Goal: Task Accomplishment & Management: Manage account settings

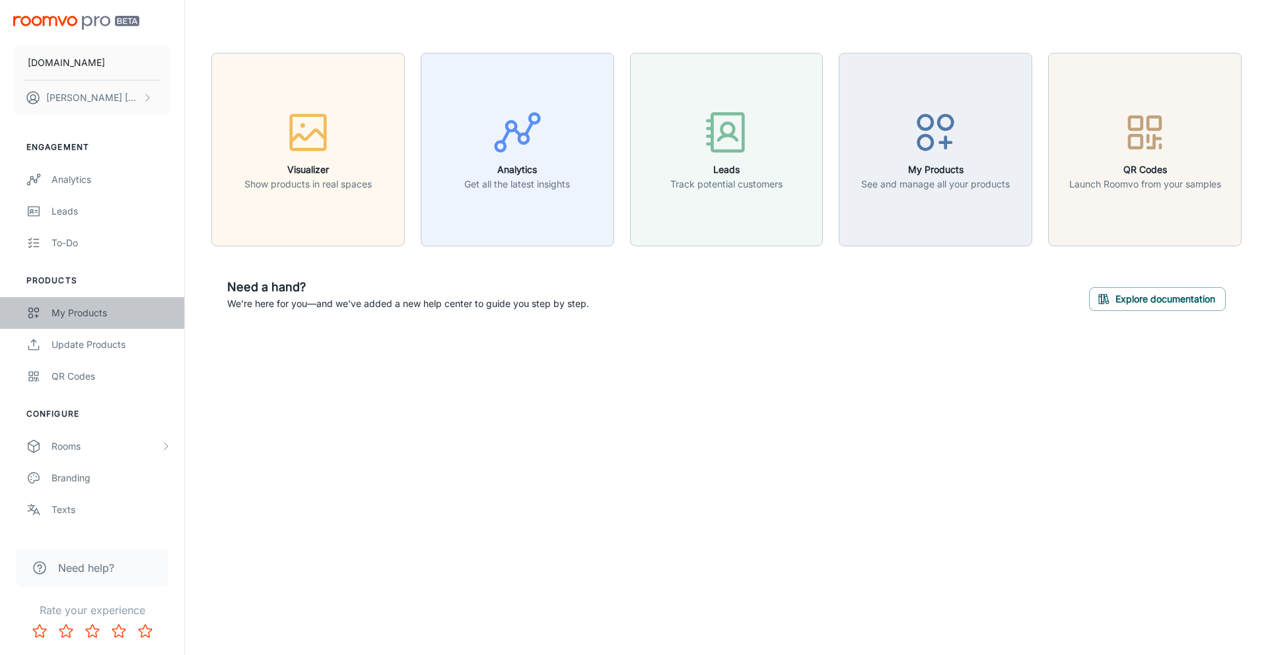
click at [84, 314] on div "My Products" at bounding box center [112, 313] width 120 height 15
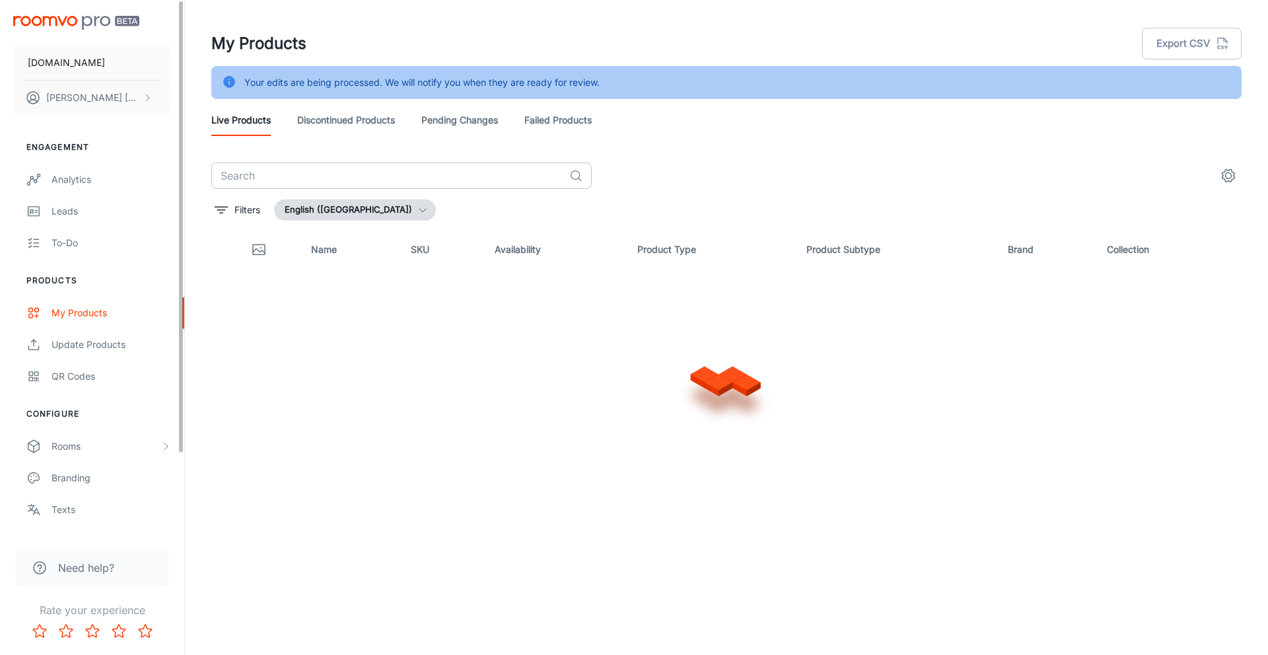
click at [236, 173] on input "text" at bounding box center [387, 175] width 353 height 26
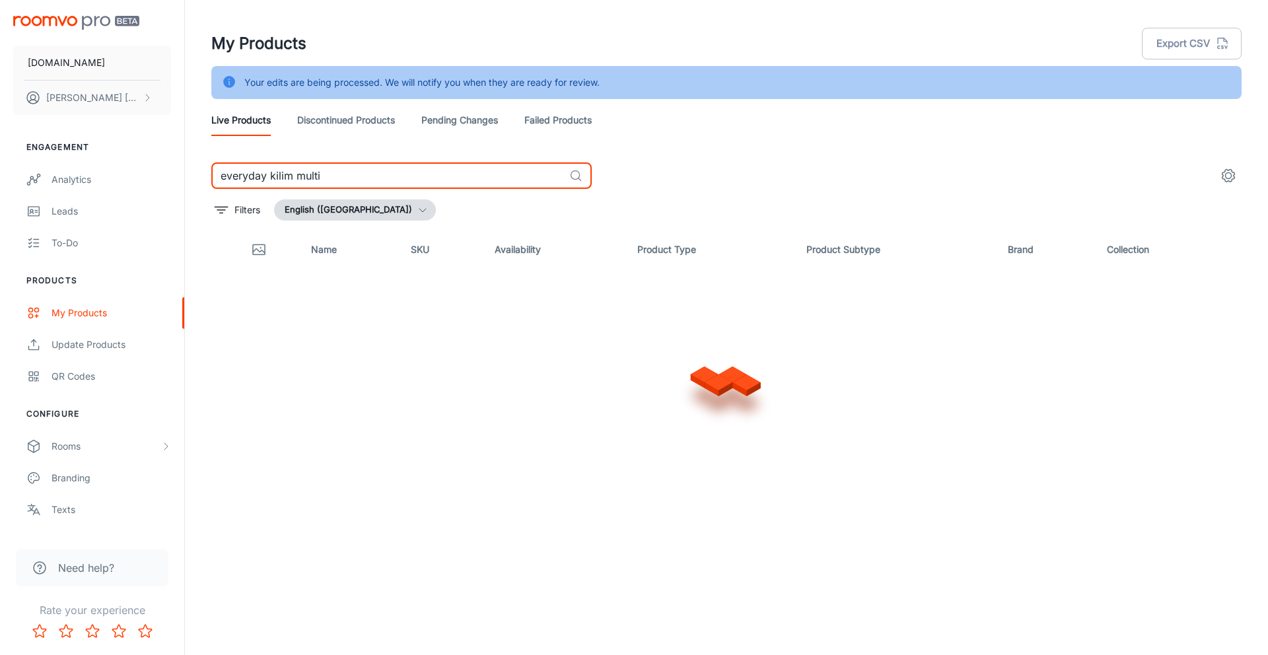
type input "everyday kilim multi"
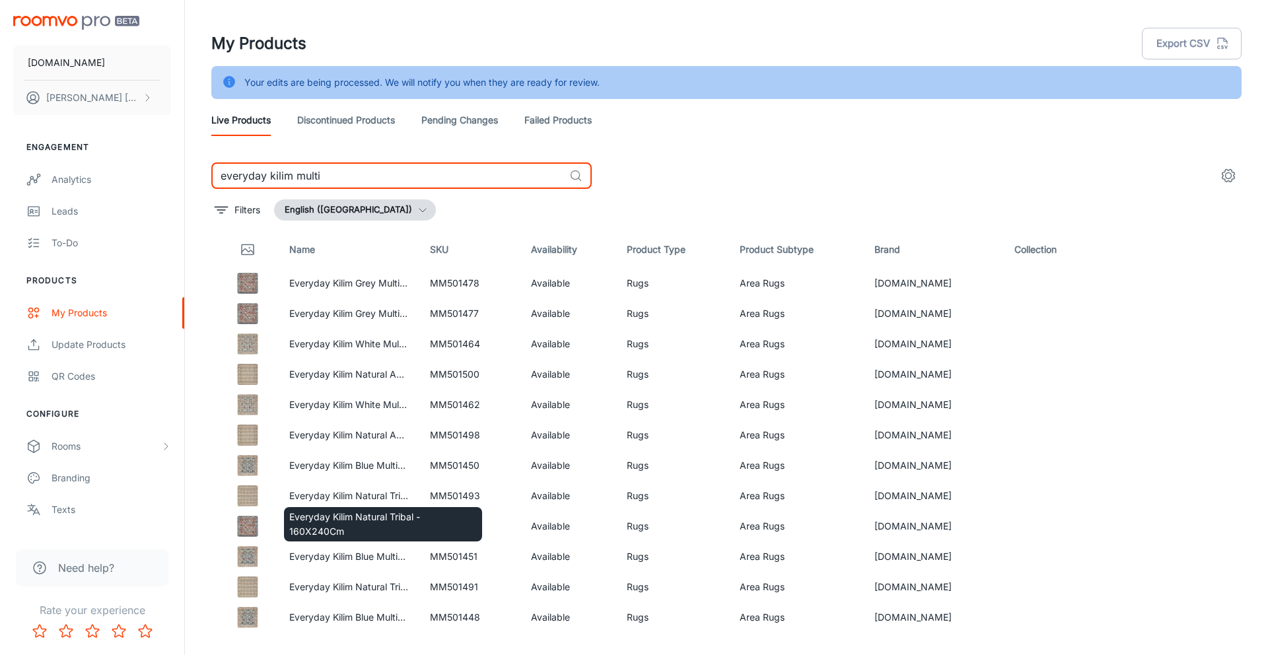
scroll to position [33, 0]
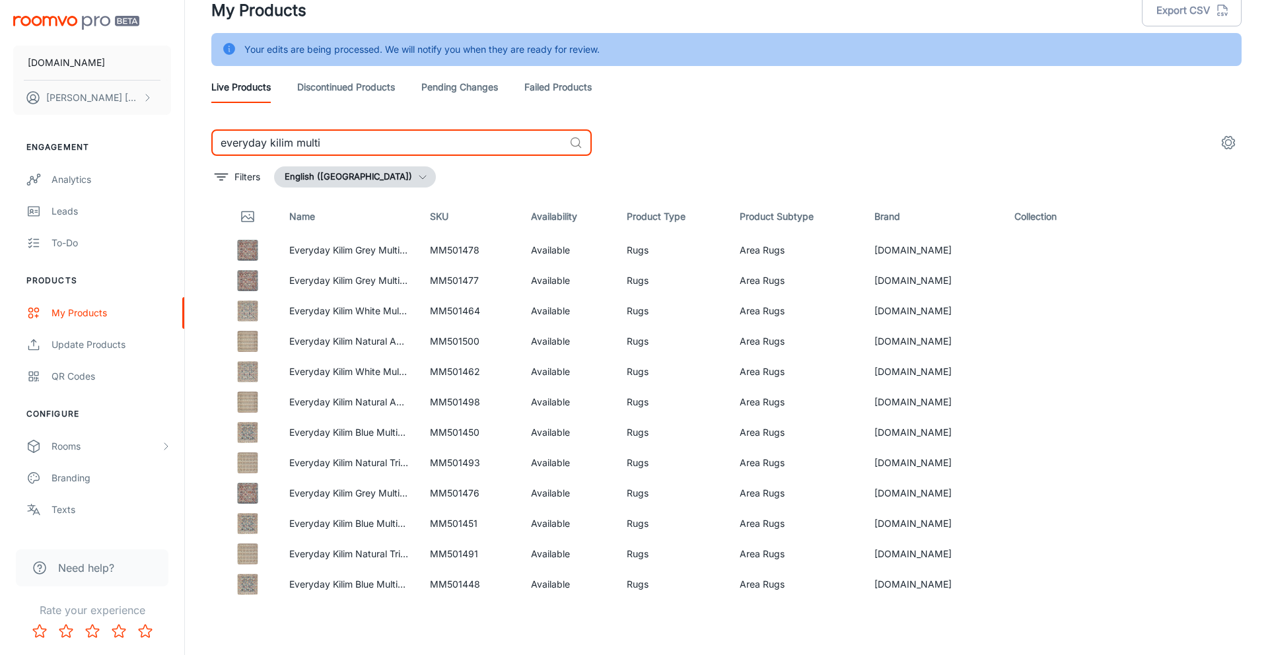
click at [483, 85] on link "Pending Changes" at bounding box center [459, 87] width 77 height 32
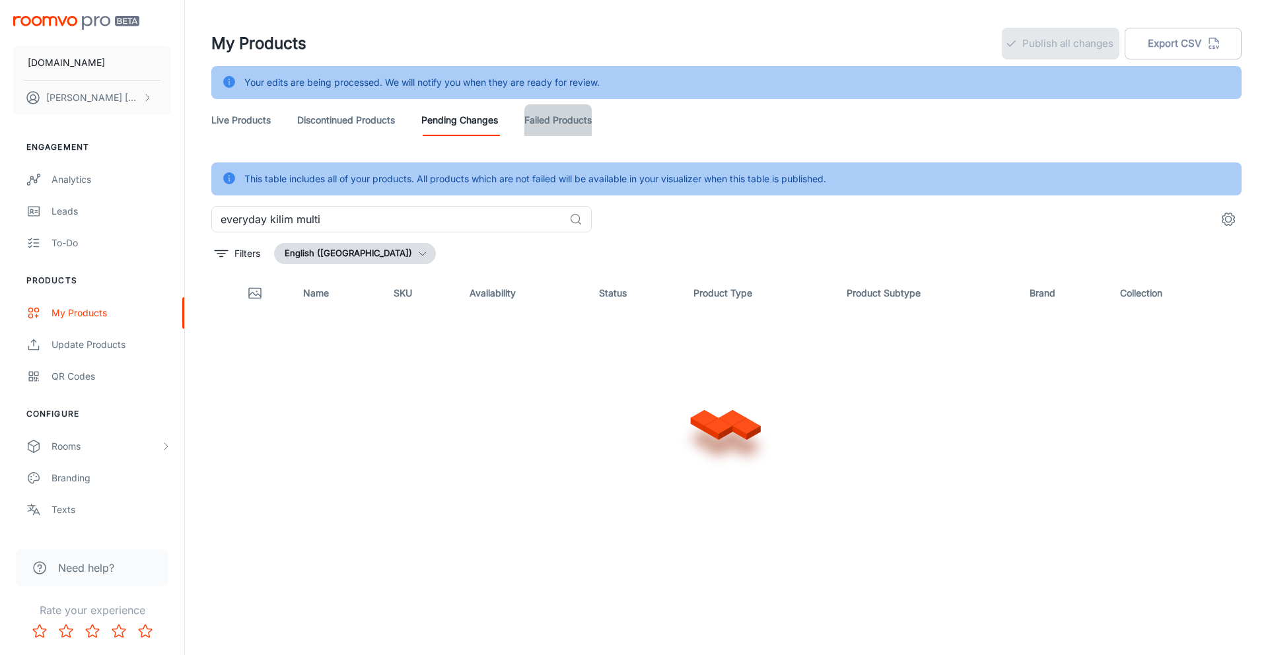
click at [568, 123] on link "Failed Products" at bounding box center [557, 120] width 67 height 32
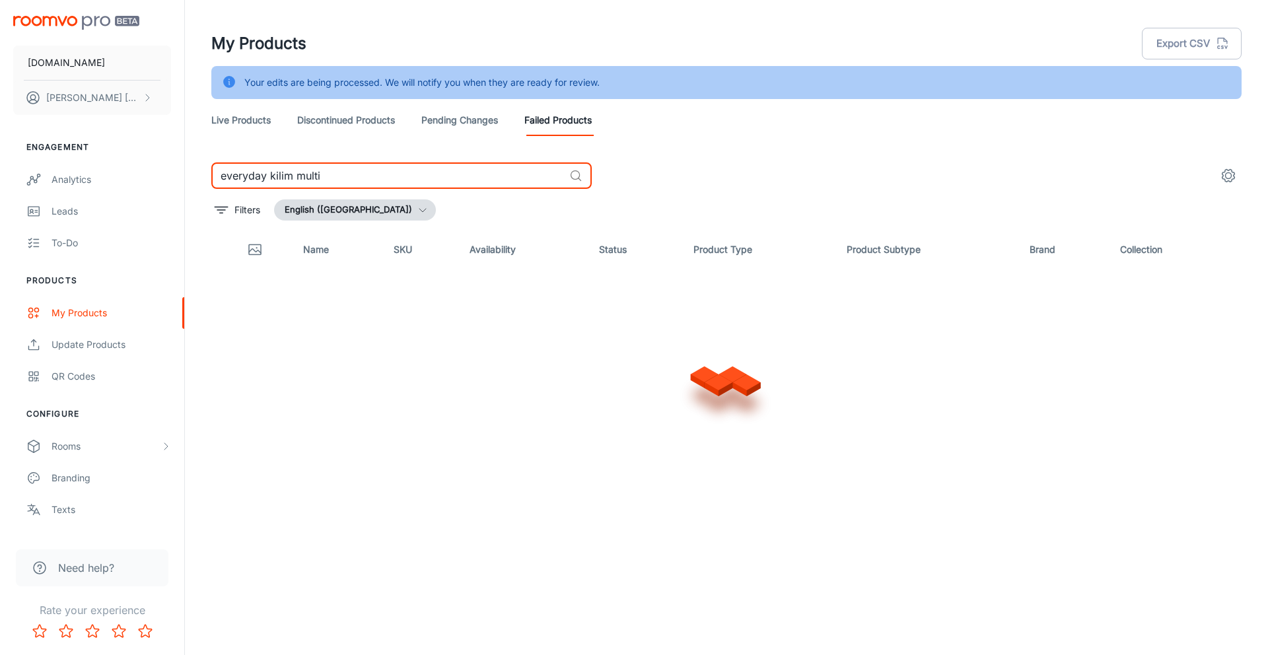
click at [409, 184] on input "everyday kilim multi" at bounding box center [387, 175] width 353 height 26
click at [432, 123] on link "Pending Changes" at bounding box center [459, 120] width 77 height 32
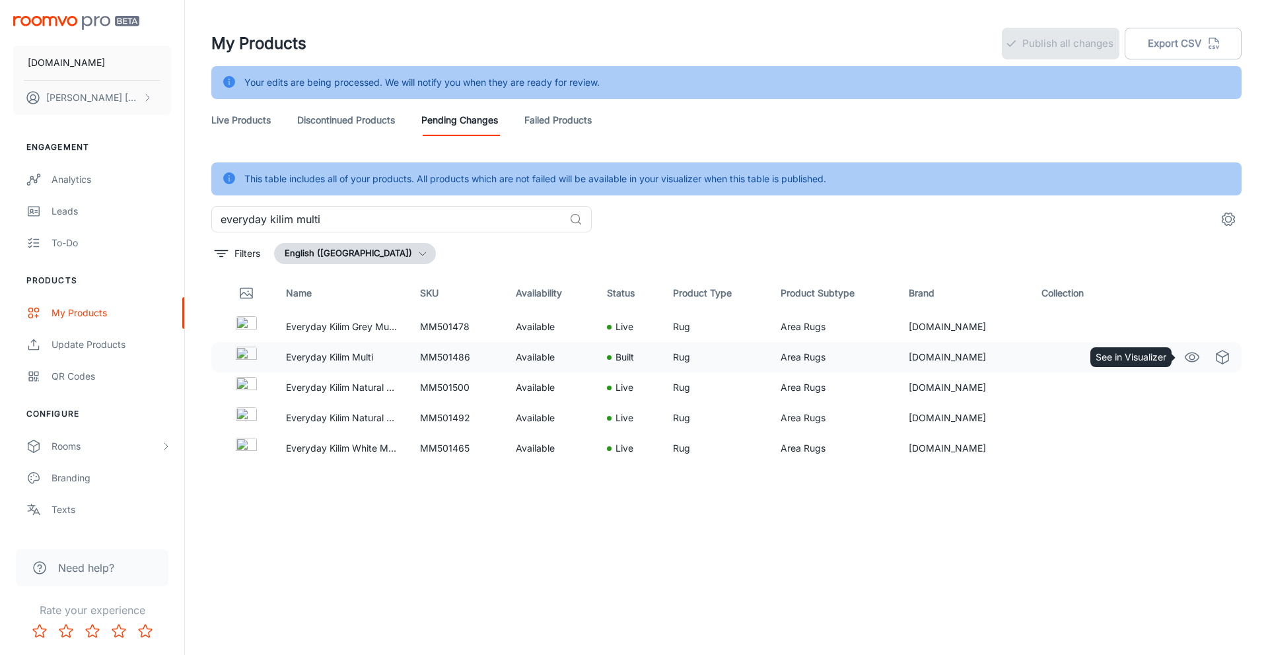
click at [1191, 357] on icon "See in Visualizer" at bounding box center [1192, 357] width 16 height 16
click at [304, 355] on p "Everyday Kilim Multi" at bounding box center [342, 357] width 112 height 15
click at [947, 362] on td "[DOMAIN_NAME]" at bounding box center [964, 357] width 133 height 30
click at [335, 350] on p "Everyday Kilim Multi" at bounding box center [342, 357] width 112 height 15
click at [335, 355] on p "Everyday Kilim Multi" at bounding box center [342, 357] width 112 height 15
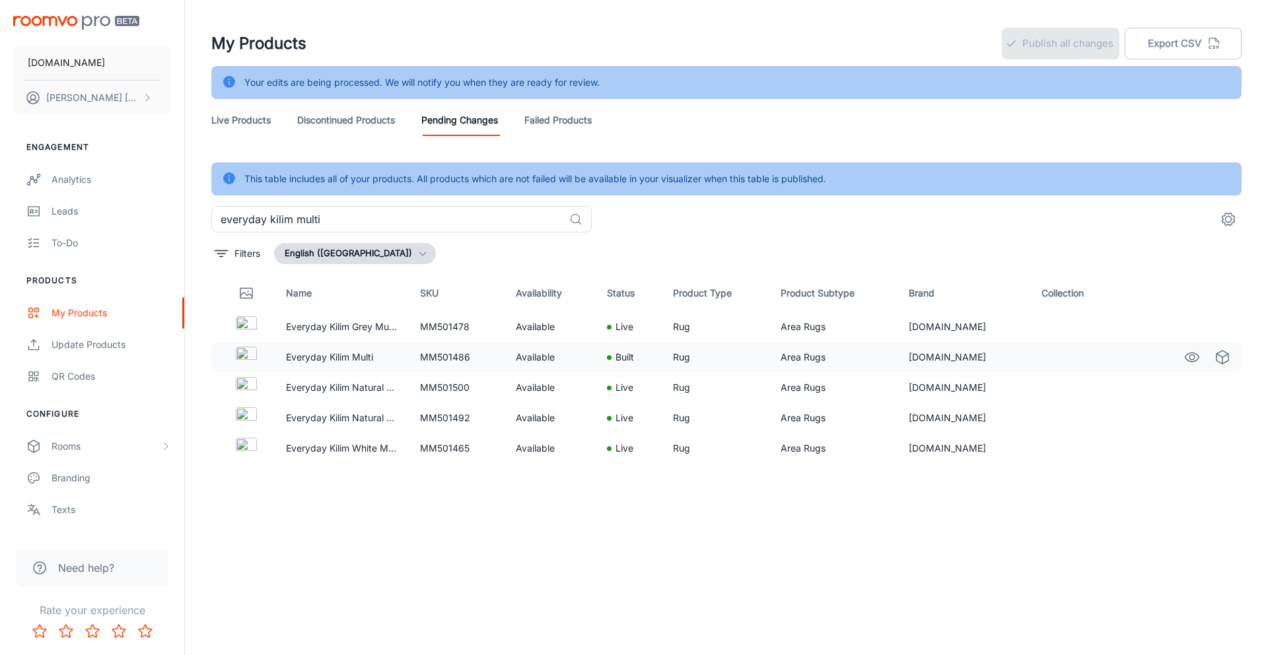
click at [502, 363] on td "MM501486" at bounding box center [457, 357] width 96 height 30
click at [548, 357] on td "Available" at bounding box center [550, 357] width 91 height 30
click at [756, 360] on td "Rug" at bounding box center [716, 357] width 108 height 30
